Goal: Task Accomplishment & Management: Manage account settings

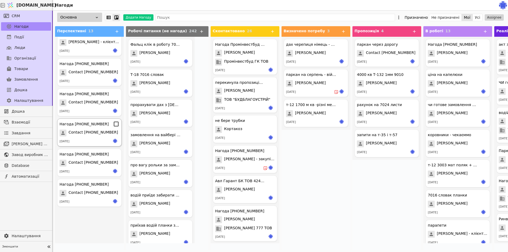
scroll to position [29, 0]
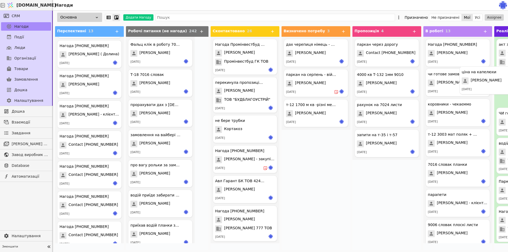
drag, startPoint x: 442, startPoint y: 81, endPoint x: 489, endPoint y: 79, distance: 46.9
drag, startPoint x: 443, startPoint y: 92, endPoint x: 483, endPoint y: 91, distance: 40.3
drag, startPoint x: 445, startPoint y: 89, endPoint x: 490, endPoint y: 83, distance: 45.4
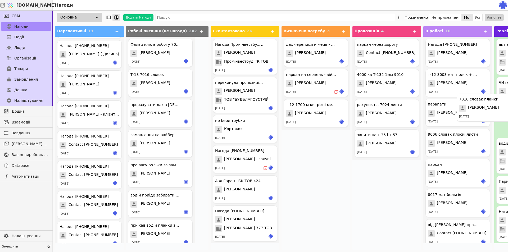
drag, startPoint x: 466, startPoint y: 114, endPoint x: 486, endPoint y: 111, distance: 21.1
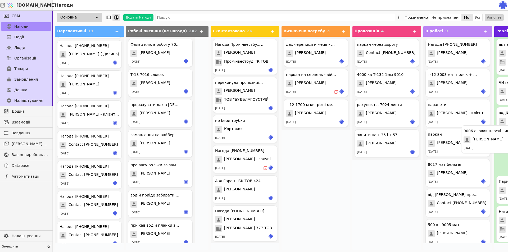
drag, startPoint x: 436, startPoint y: 147, endPoint x: 485, endPoint y: 143, distance: 49.4
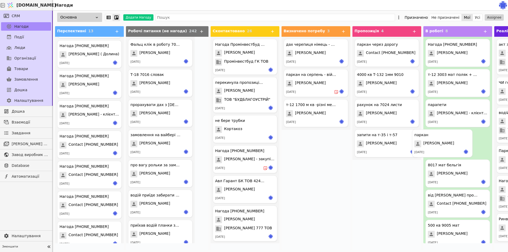
drag, startPoint x: 498, startPoint y: 143, endPoint x: 495, endPoint y: 143, distance: 3.2
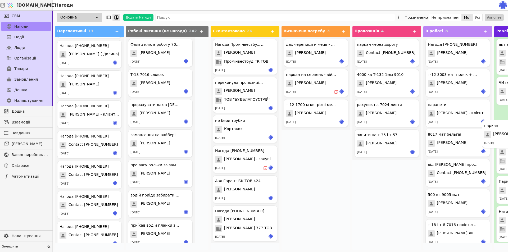
drag, startPoint x: 497, startPoint y: 139, endPoint x: 508, endPoint y: 137, distance: 10.7
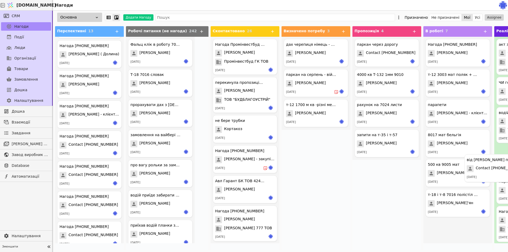
drag, startPoint x: 444, startPoint y: 172, endPoint x: 495, endPoint y: 167, distance: 51.6
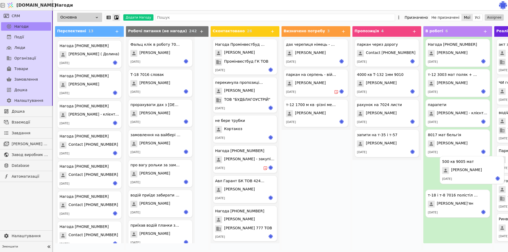
drag, startPoint x: 434, startPoint y: 178, endPoint x: 479, endPoint y: 173, distance: 45.8
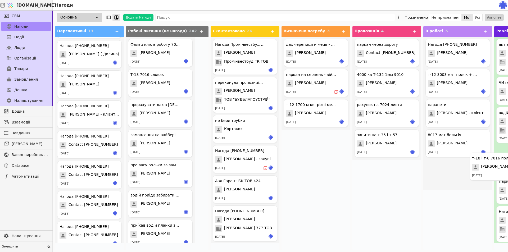
drag, startPoint x: 435, startPoint y: 179, endPoint x: 491, endPoint y: 172, distance: 56.8
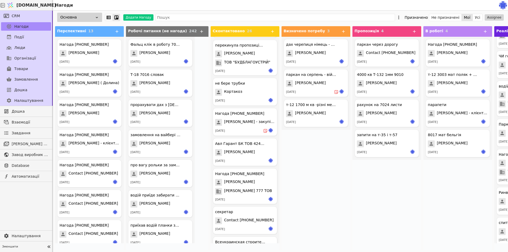
scroll to position [0, 0]
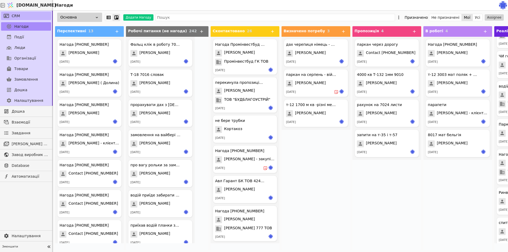
click at [14, 13] on link "CRM" at bounding box center [26, 16] width 50 height 8
drag, startPoint x: 330, startPoint y: 223, endPoint x: 327, endPoint y: 223, distance: 2.9
click at [329, 223] on div "дах черепиця німець - судова [PERSON_NAME] [DATE] паркан на серпень - військови…" at bounding box center [316, 143] width 69 height 213
click at [303, 240] on div "дах черепиця німець - судова [PERSON_NAME] [DATE] паркан на серпень - військови…" at bounding box center [316, 143] width 69 height 213
